Goal: Check status: Check status

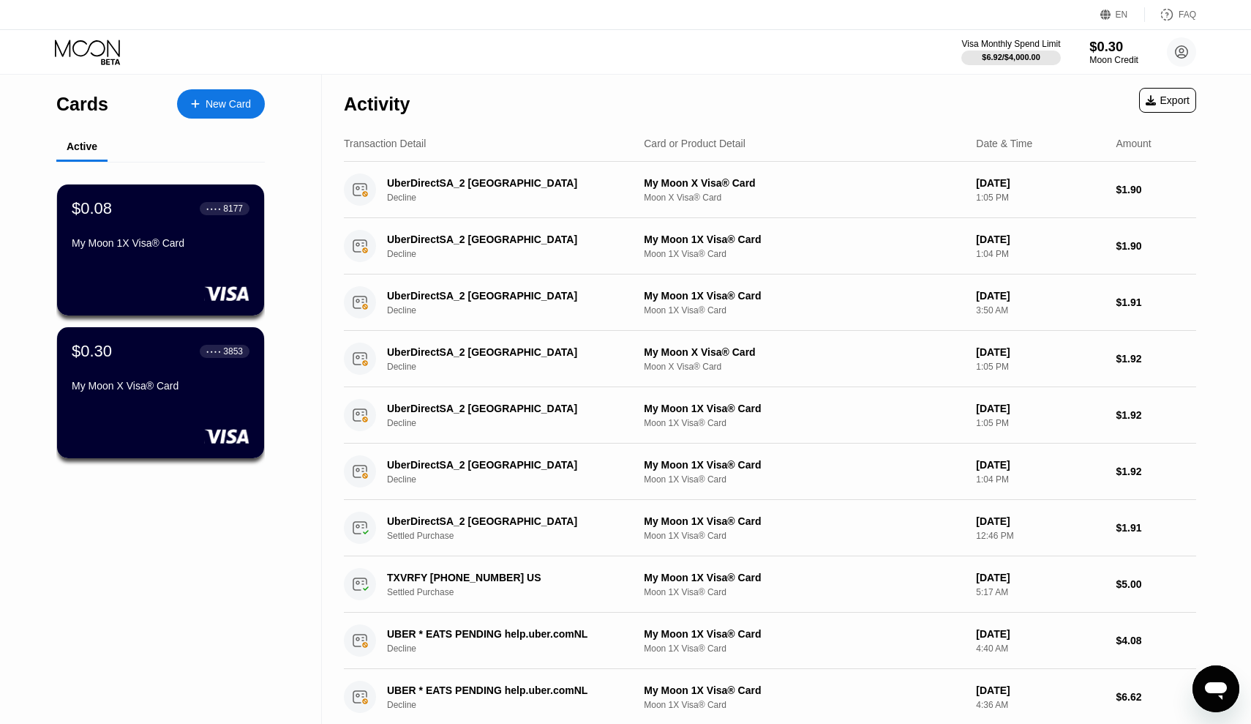
click at [1105, 56] on div "Moon Credit" at bounding box center [1114, 60] width 49 height 10
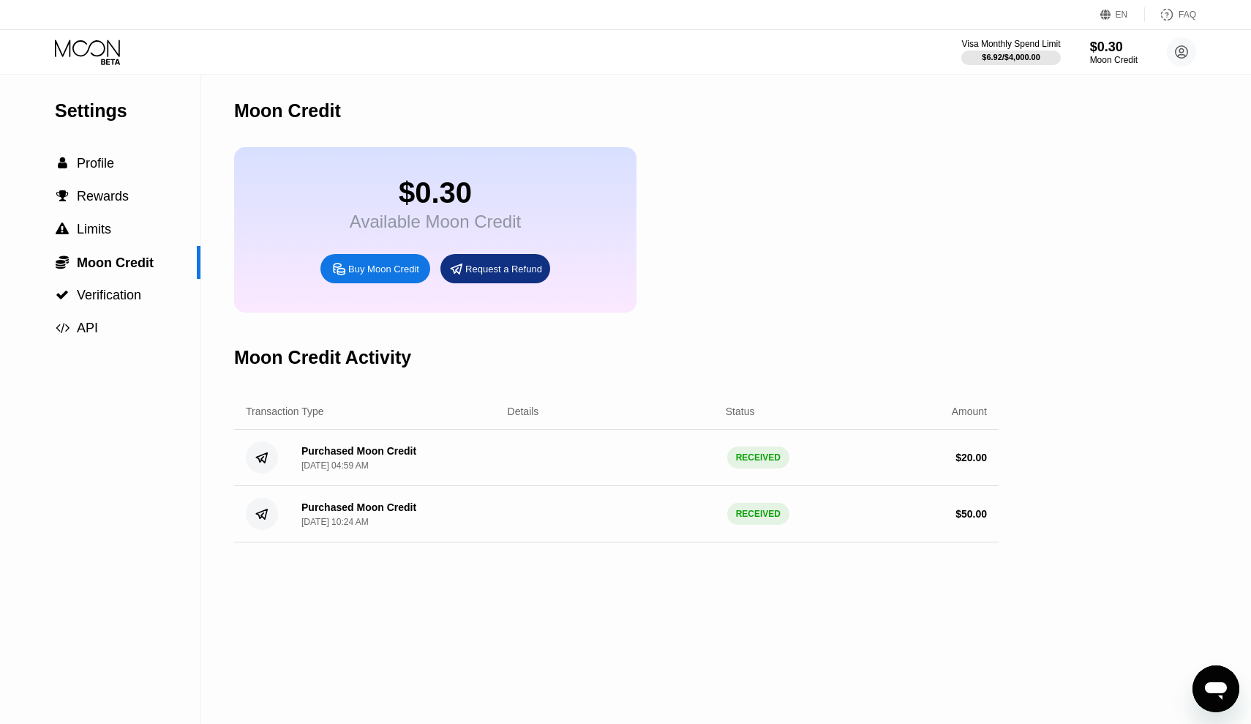
click at [1067, 39] on div "Visa Monthly Spend Limit $6.92 / $4,000.00 $0.30 Moon Credit god son godsonfr10…" at bounding box center [1078, 51] width 235 height 29
click at [1138, 50] on div "$0.30" at bounding box center [1114, 46] width 49 height 15
click at [1195, 56] on circle at bounding box center [1181, 51] width 29 height 29
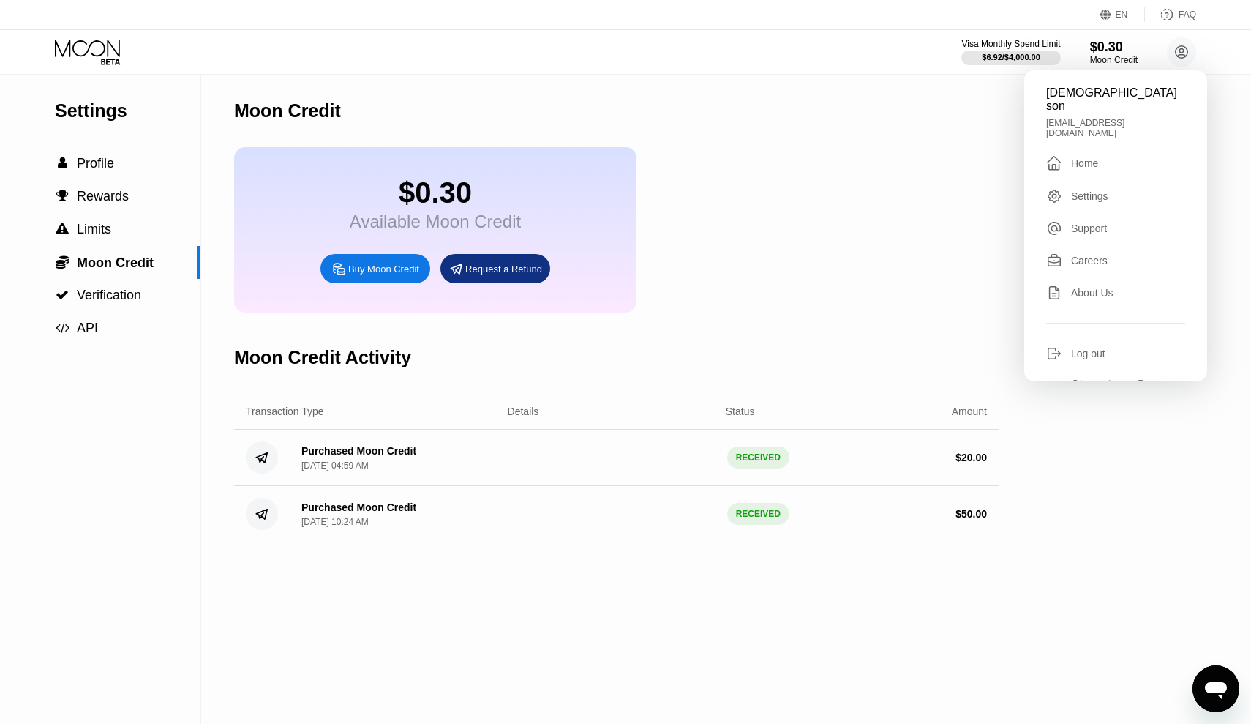
click at [1077, 131] on div "god son godsonfr101@gmail.com  Home Settings Support Careers About Us Log out …" at bounding box center [1115, 225] width 183 height 311
click at [1070, 154] on div "" at bounding box center [1058, 163] width 25 height 18
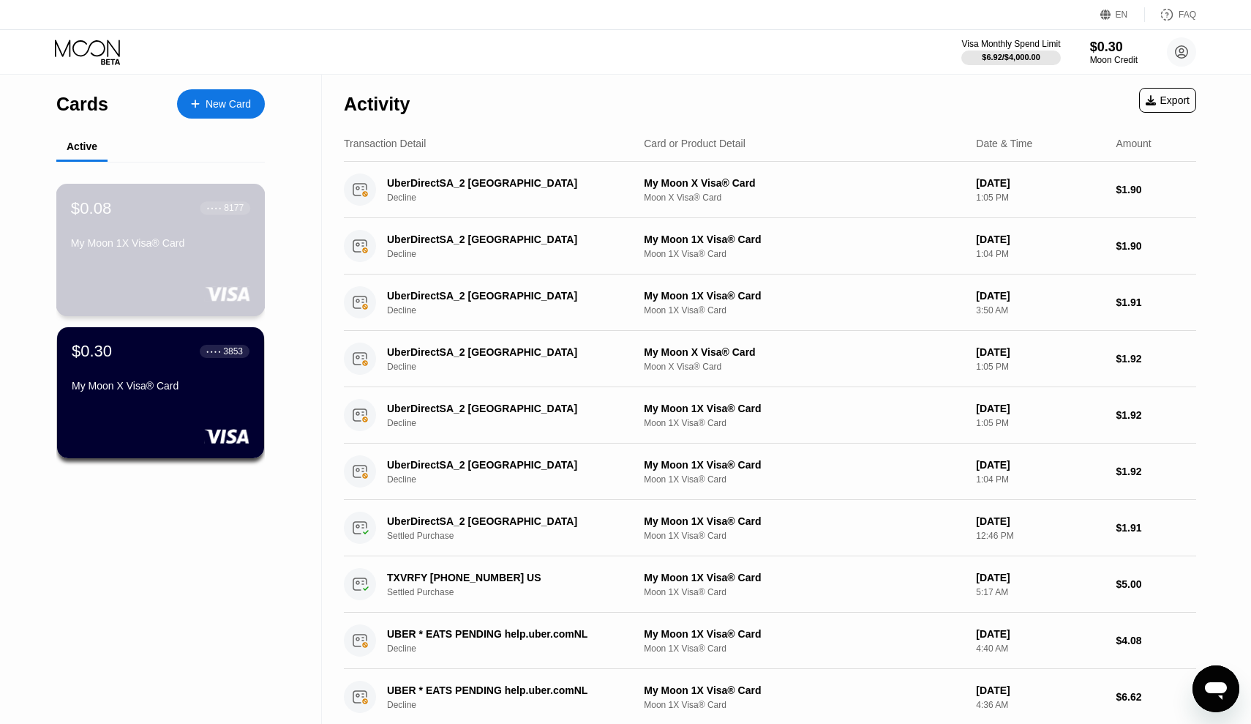
click at [143, 234] on div "$0.08 ● ● ● ● 8177 My Moon 1X Visa® Card" at bounding box center [160, 226] width 179 height 56
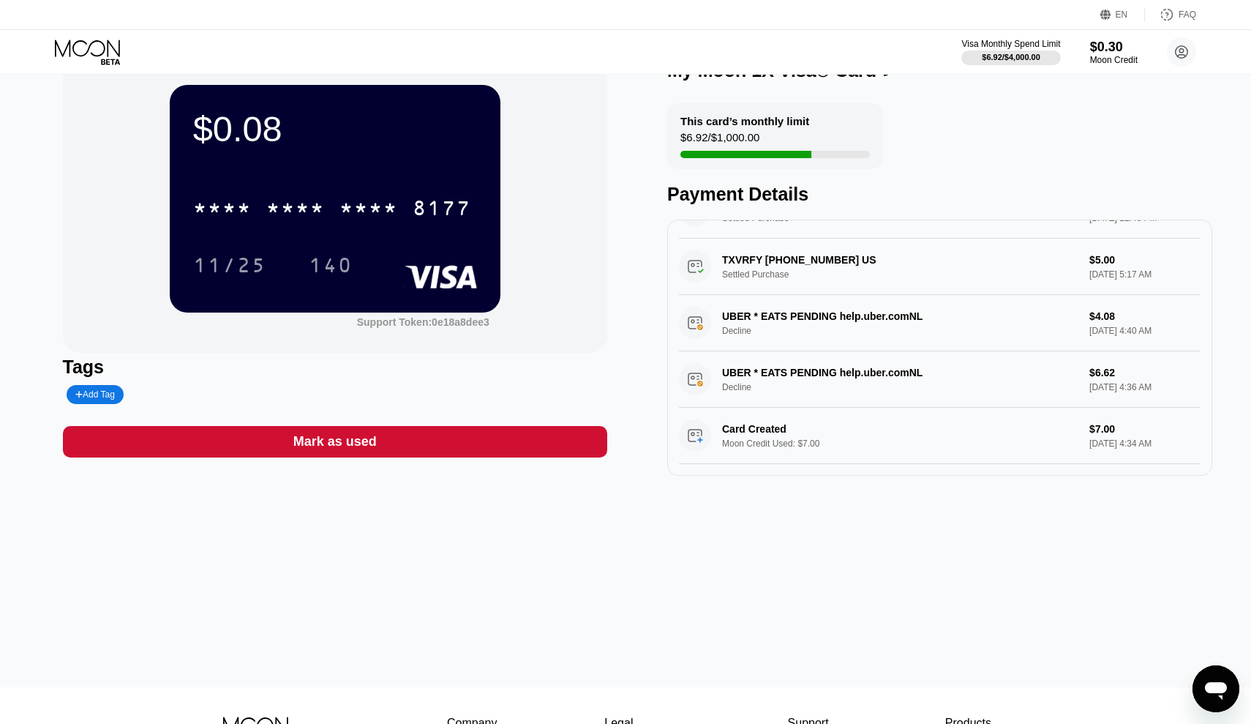
scroll to position [274, 0]
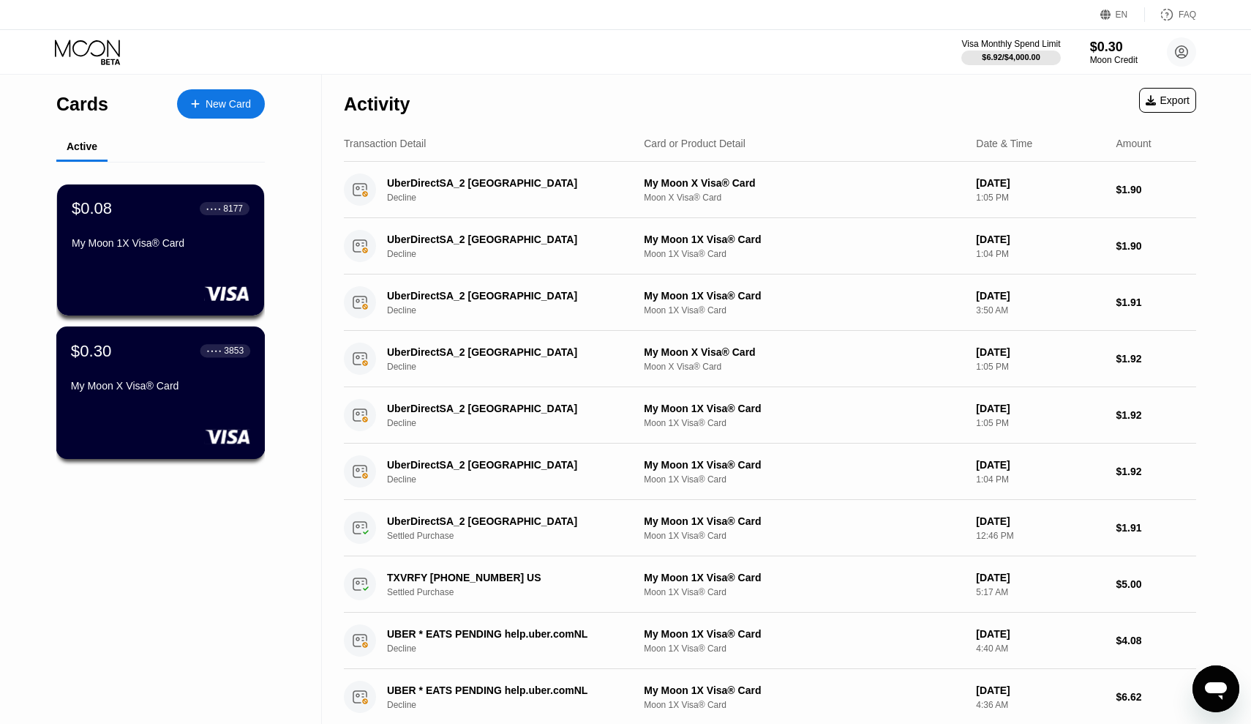
click at [154, 376] on div "$0.30 ● ● ● ● 3853 My Moon X Visa® Card" at bounding box center [160, 369] width 179 height 56
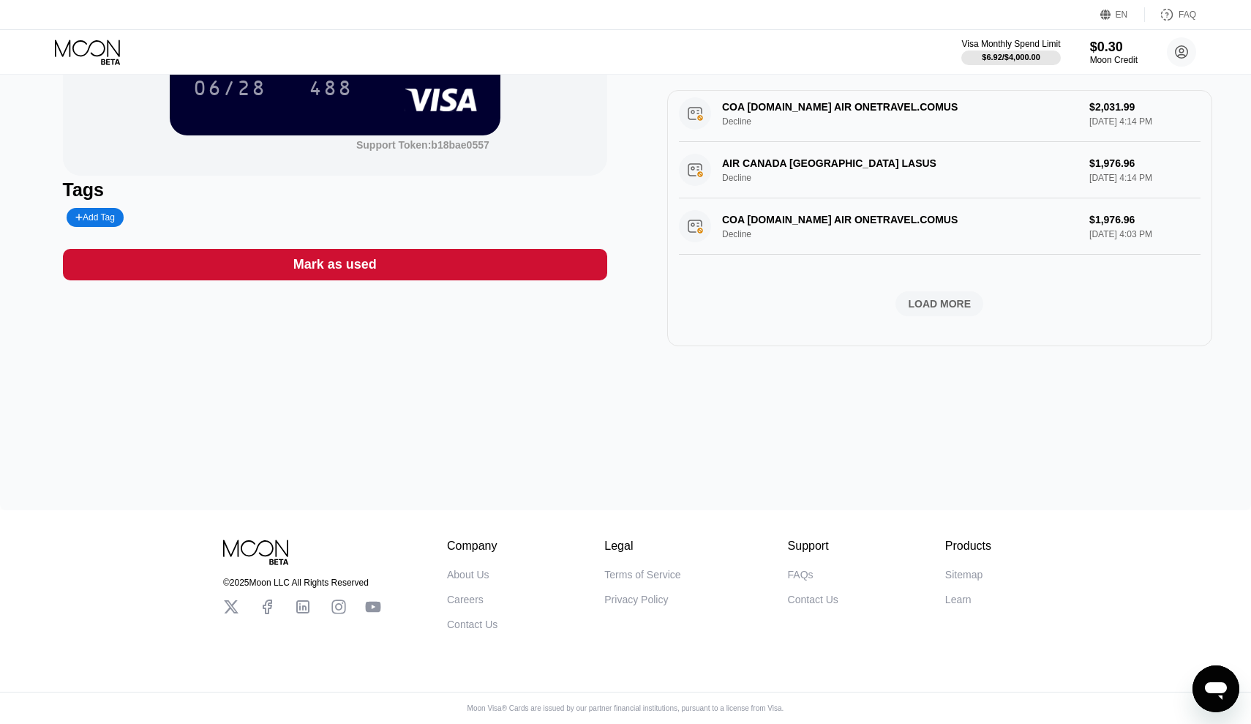
scroll to position [217, 0]
click at [949, 297] on div "LOAD MORE" at bounding box center [939, 303] width 63 height 13
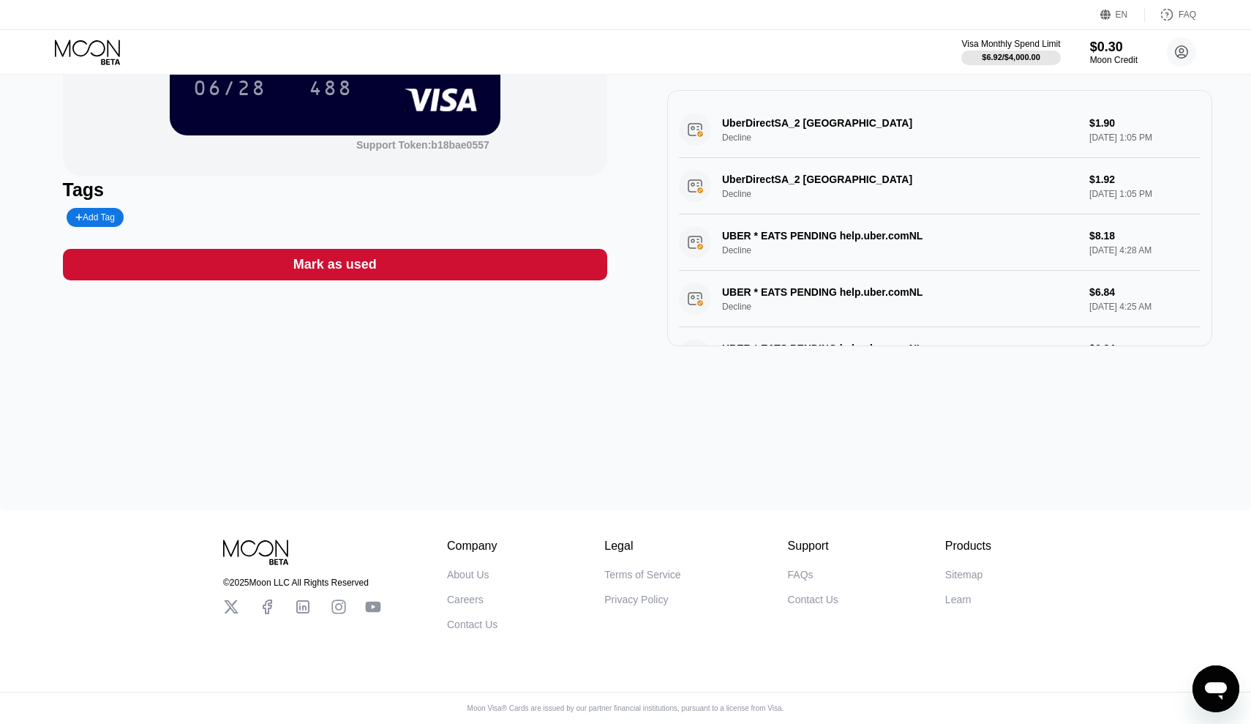
scroll to position [0, 0]
